Goal: Find specific page/section: Find specific page/section

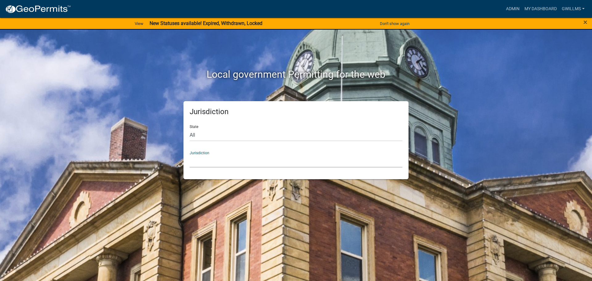
click at [234, 161] on select "[GEOGRAPHIC_DATA], [US_STATE] [GEOGRAPHIC_DATA], [US_STATE][PERSON_NAME][GEOGRA…" at bounding box center [296, 161] width 213 height 13
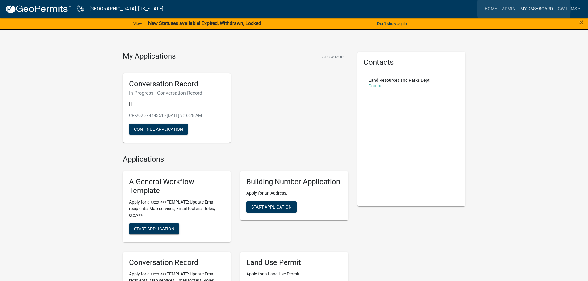
click at [524, 9] on link "My Dashboard" at bounding box center [536, 9] width 37 height 12
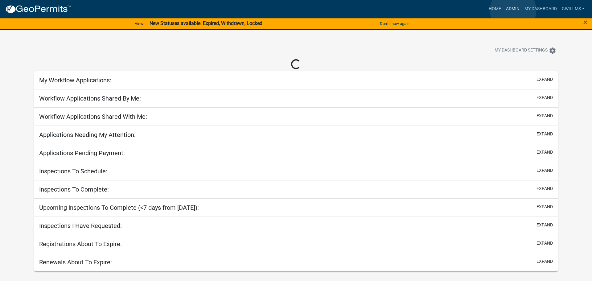
click at [513, 10] on link "Admin" at bounding box center [513, 9] width 19 height 12
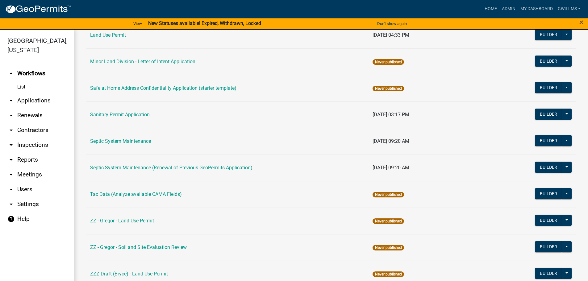
scroll to position [219, 0]
